Goal: Task Accomplishment & Management: Complete application form

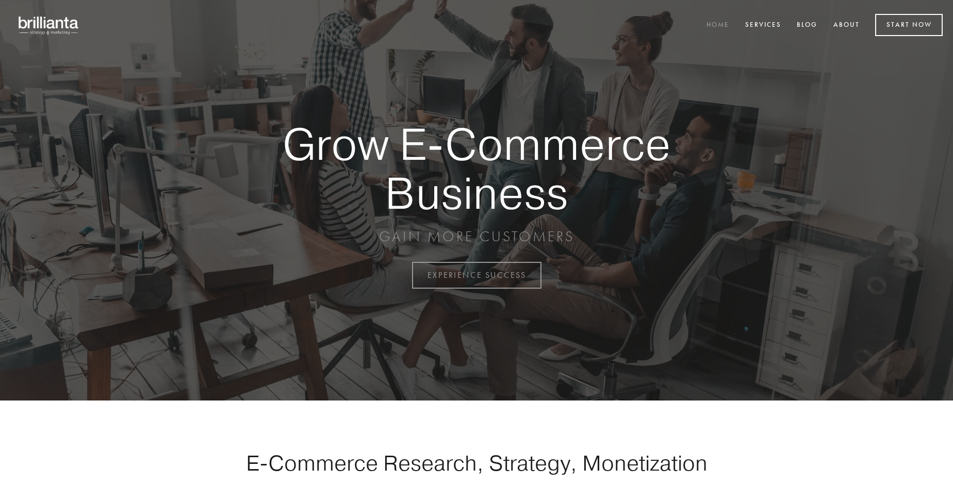
scroll to position [2704, 0]
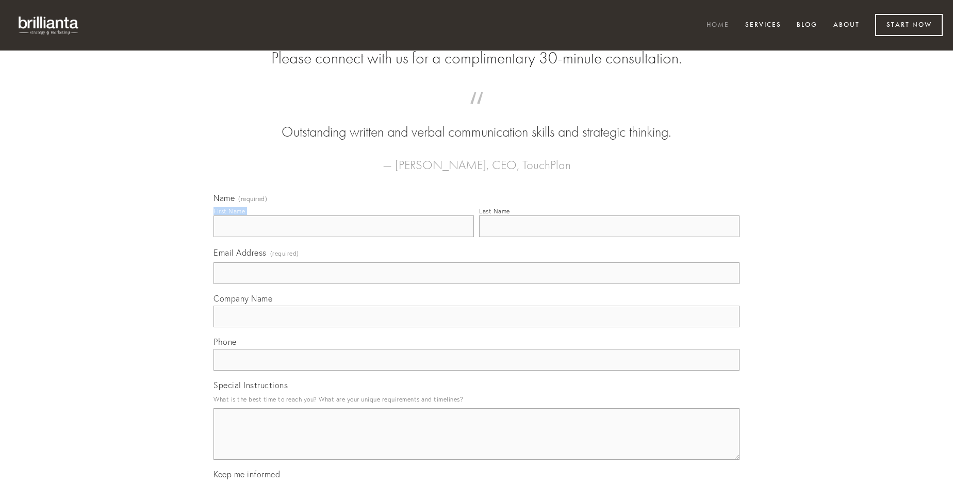
type input "[PERSON_NAME]"
click at [609, 237] on input "Last Name" at bounding box center [609, 227] width 261 height 22
type input "[PERSON_NAME]"
click at [477, 284] on input "Email Address (required)" at bounding box center [477, 274] width 526 height 22
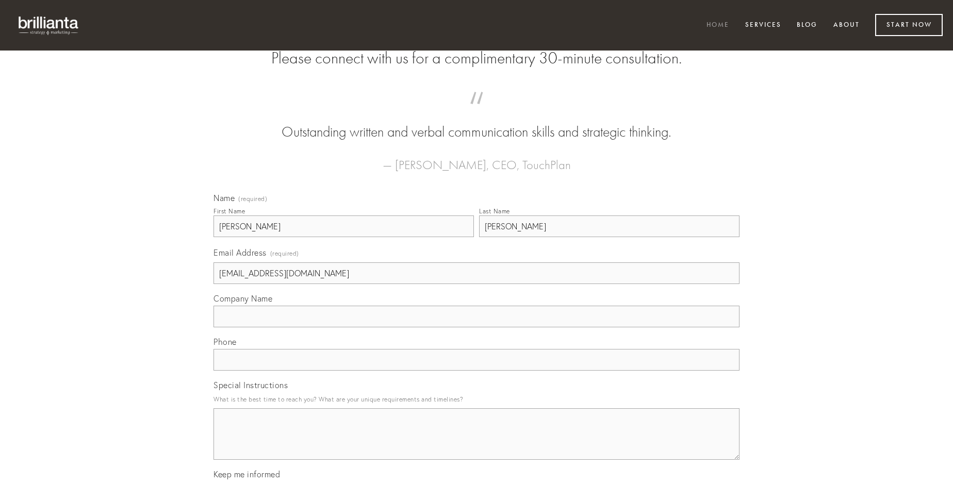
type input "[EMAIL_ADDRESS][DOMAIN_NAME]"
click at [477, 328] on input "Company Name" at bounding box center [477, 317] width 526 height 22
type input "optio"
click at [477, 371] on input "text" at bounding box center [477, 360] width 526 height 22
click at [477, 444] on textarea "Special Instructions" at bounding box center [477, 435] width 526 height 52
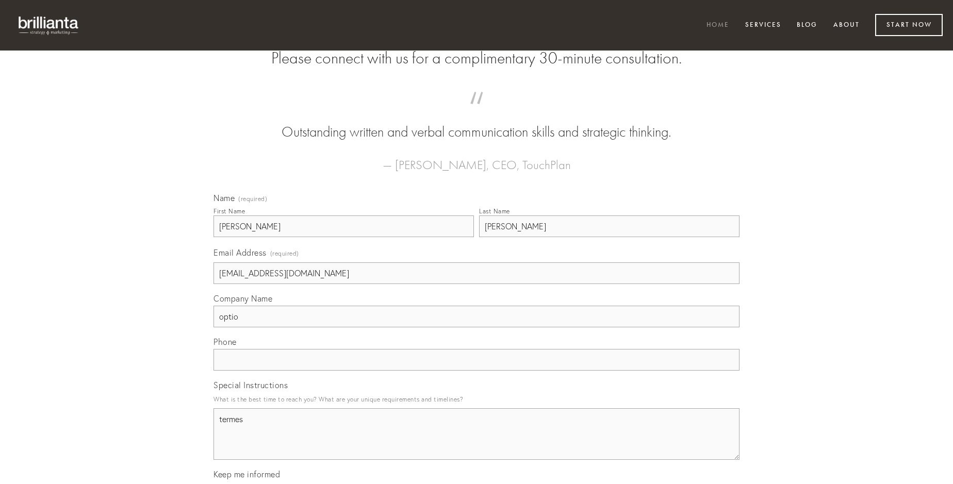
type textarea "termes"
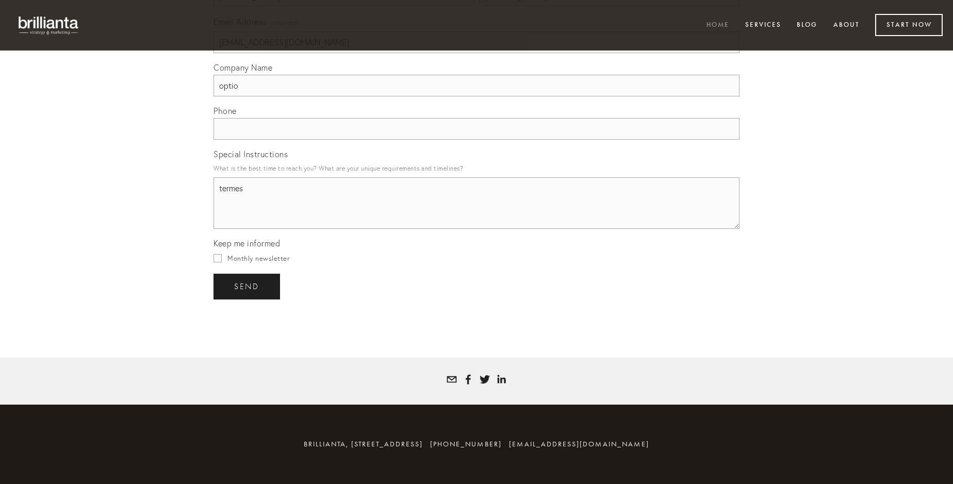
click at [248, 286] on span "send" at bounding box center [246, 286] width 25 height 9
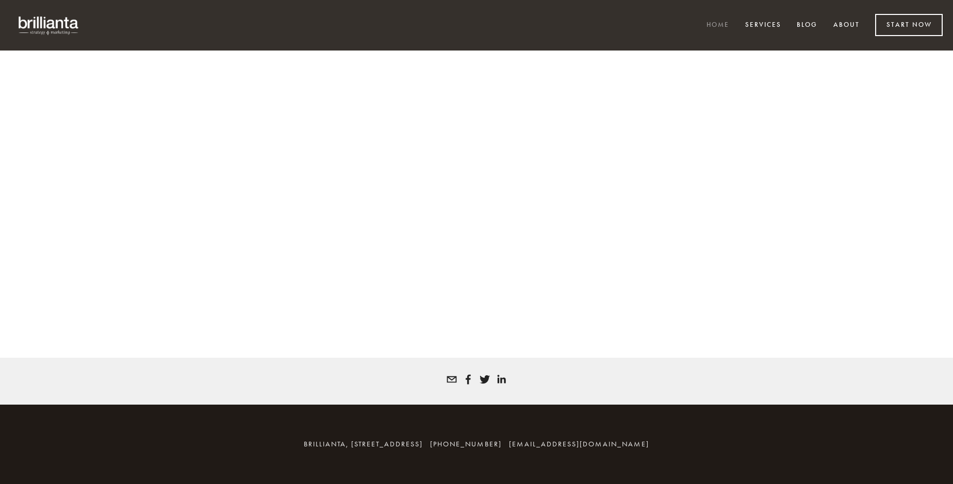
scroll to position [2690, 0]
